Goal: Contribute content: Contribute content

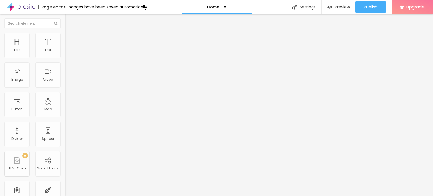
click at [65, 48] on span "Add image" at bounding box center [76, 46] width 23 height 5
click at [65, 48] on span "Change image" at bounding box center [80, 46] width 30 height 5
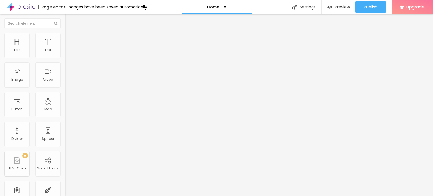
click at [65, 53] on input "Click me" at bounding box center [99, 50] width 68 height 6
paste input "Whatsapp 📞 :- [PHONE_NUMBER]"
type input "Whatsapp 📞 :- [PHONE_NUMBER]"
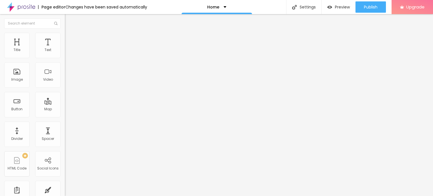
click at [65, 116] on input "https://" at bounding box center [99, 114] width 68 height 6
paste input "[DOMAIN_NAME][URL]"
type input "[URL][DOMAIN_NAME]"
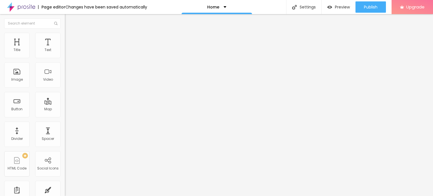
click at [65, 126] on div "Open in new tab" at bounding box center [97, 124] width 65 height 3
click at [65, 129] on div "Text Whatsapp 📞 :- [PHONE_NUMBER] Align Size Default Small Default Big Link URL…" at bounding box center [97, 86] width 65 height 85
click at [65, 116] on input "https://" at bounding box center [99, 113] width 68 height 6
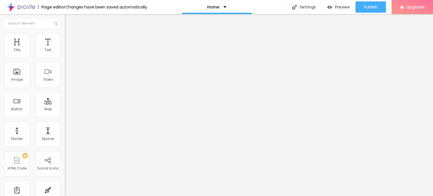
type input "[URL][DOMAIN_NAME]"
click at [65, 48] on span "Change image" at bounding box center [80, 46] width 30 height 5
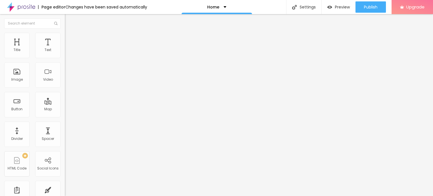
click at [98, 196] on div at bounding box center [216, 199] width 433 height 0
click at [65, 116] on input "https://" at bounding box center [99, 113] width 68 height 6
type input "[URL][DOMAIN_NAME]"
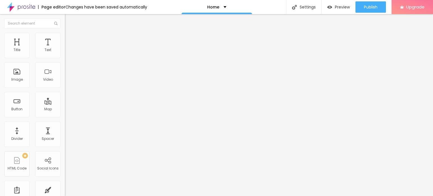
click at [24, 8] on img at bounding box center [21, 7] width 28 height 14
